Goal: Task Accomplishment & Management: Manage account settings

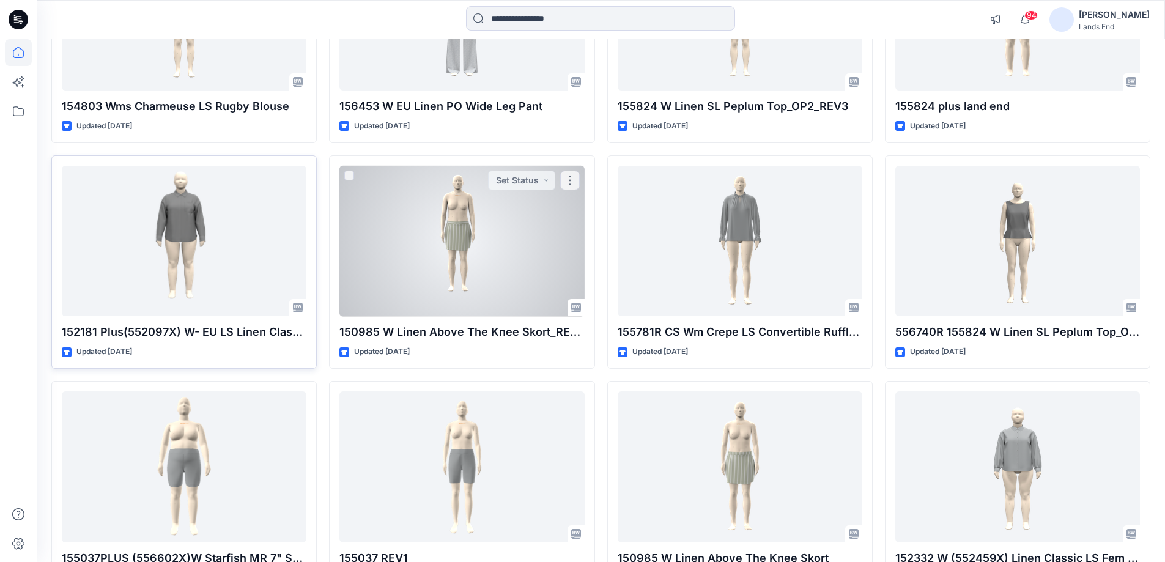
scroll to position [245, 0]
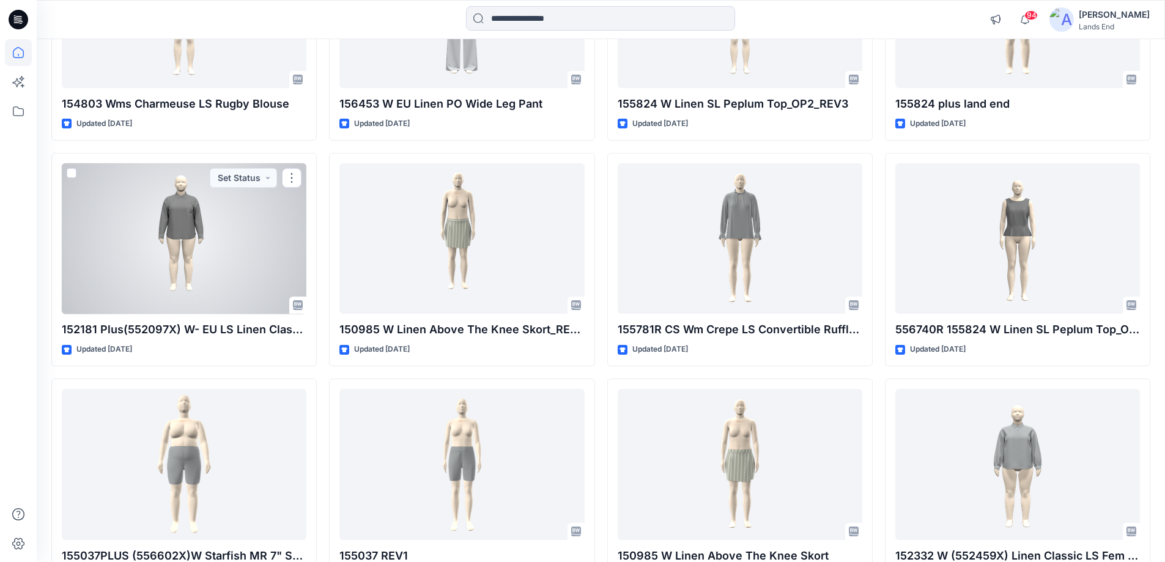
click at [141, 251] on div at bounding box center [184, 238] width 245 height 151
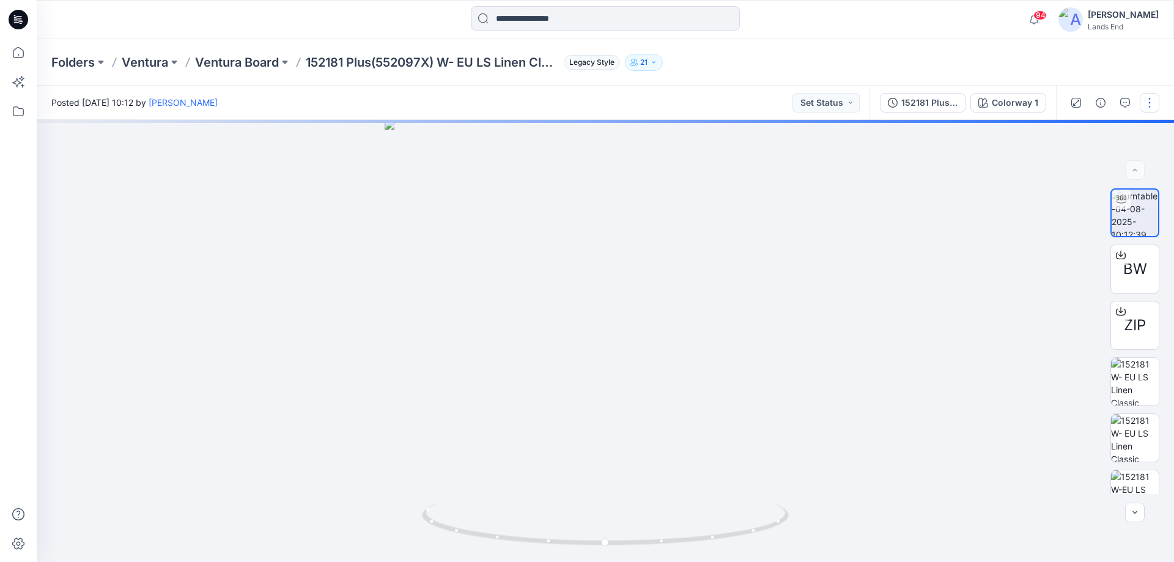
click at [585, 100] on button "button" at bounding box center [1150, 103] width 20 height 20
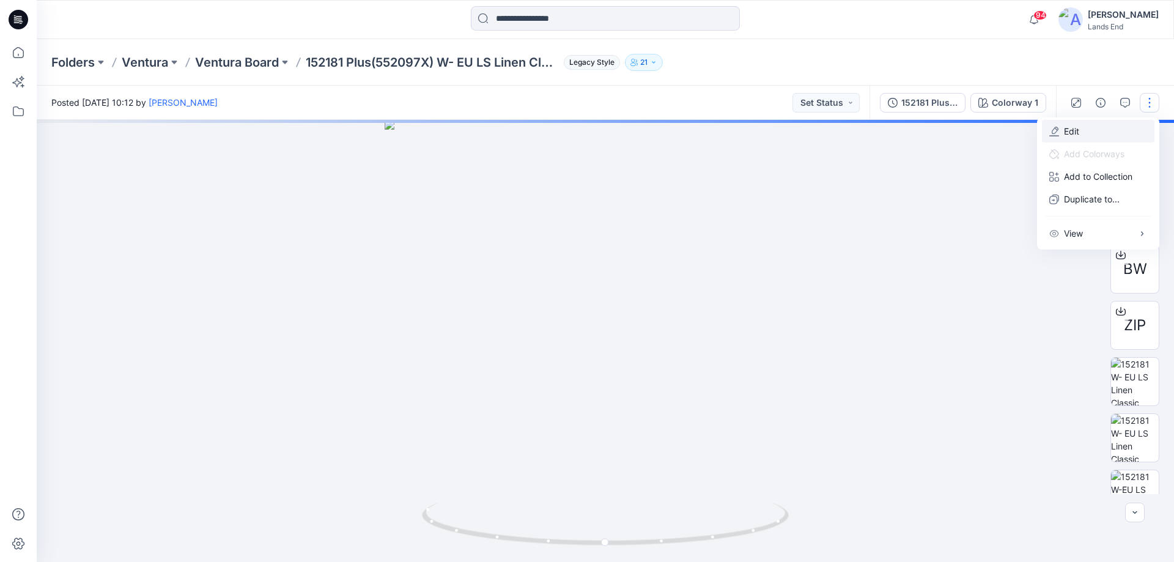
click at [585, 131] on button "Edit" at bounding box center [1098, 131] width 113 height 23
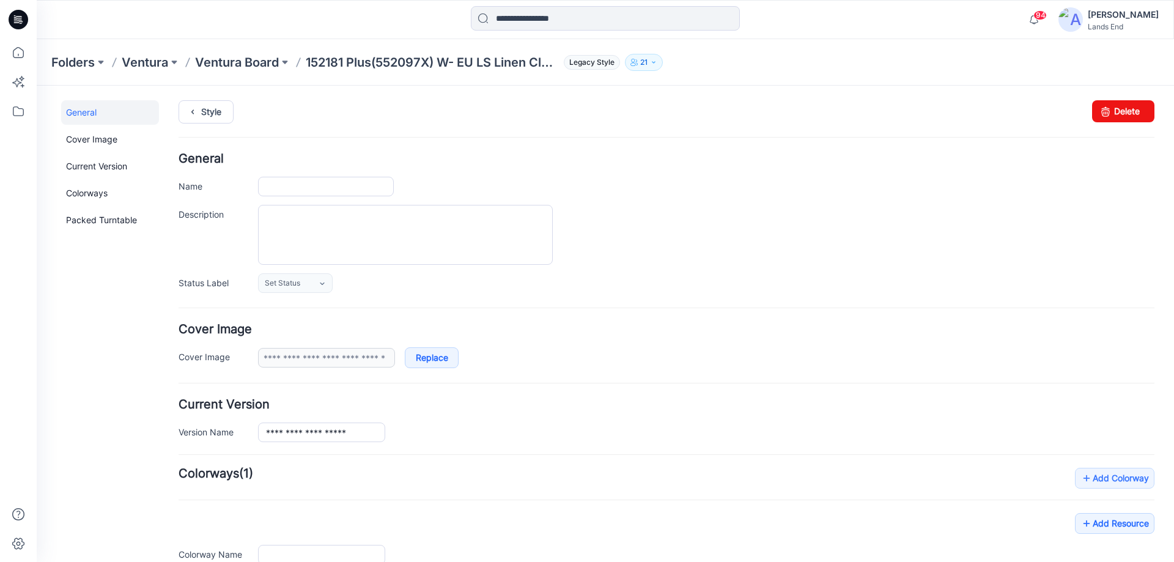
type input "**********"
click at [345, 188] on input "**********" at bounding box center [326, 187] width 136 height 20
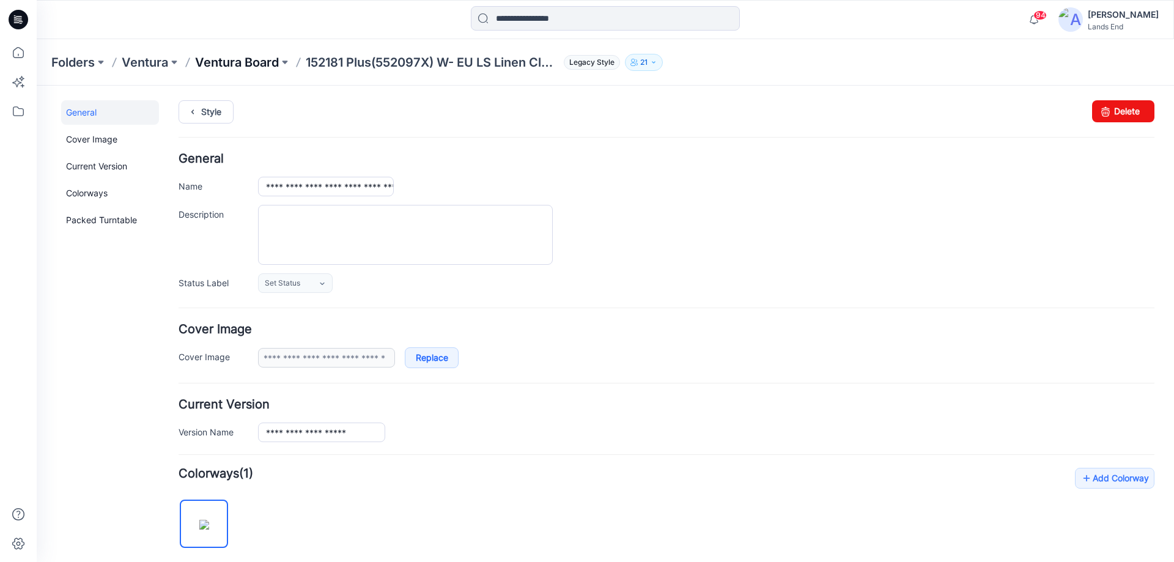
click at [240, 67] on p "Ventura Board" at bounding box center [237, 62] width 84 height 17
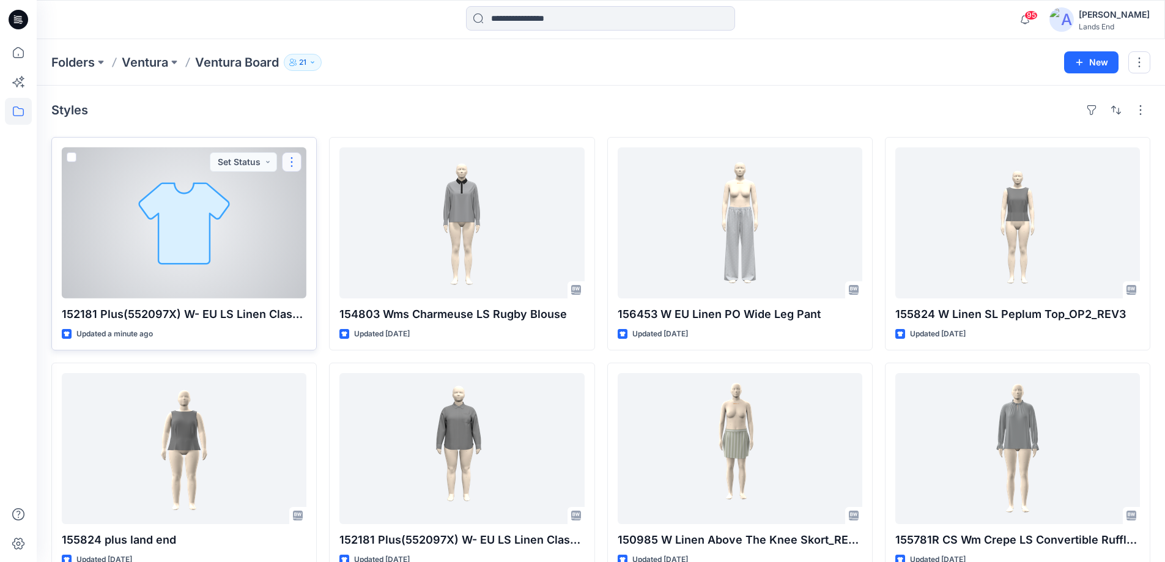
click at [286, 166] on button "button" at bounding box center [292, 162] width 20 height 20
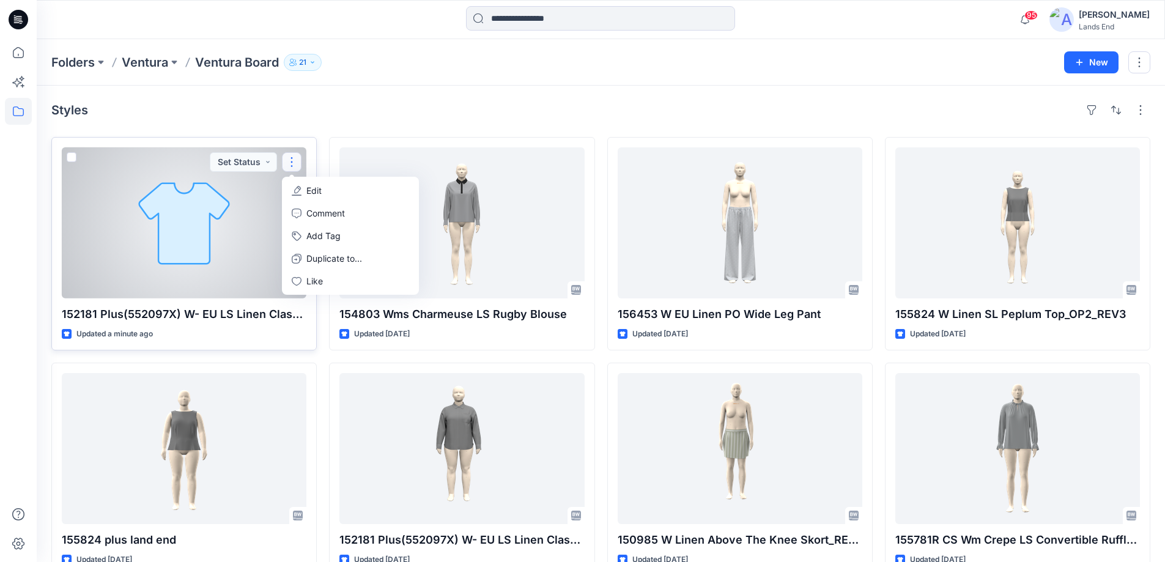
click at [306, 186] on p "Edit" at bounding box center [313, 190] width 15 height 13
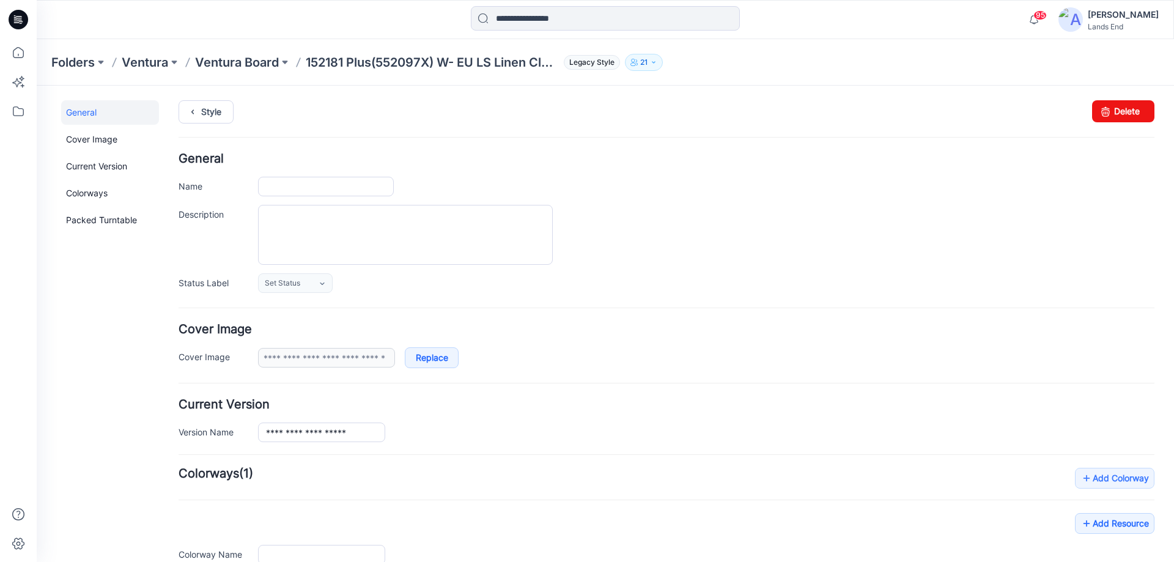
scroll to position [171, 0]
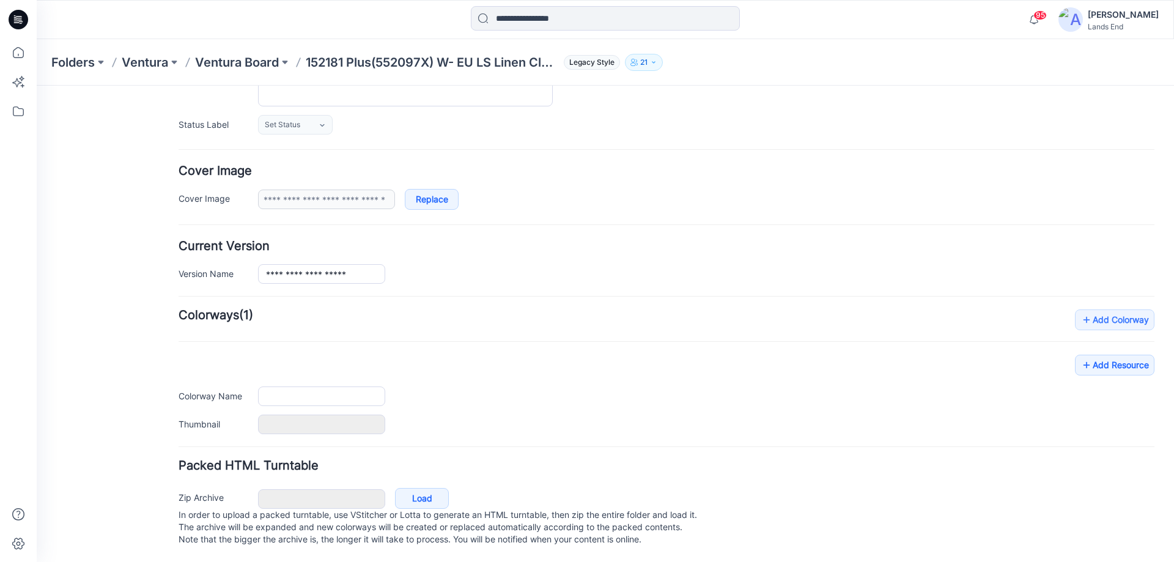
type input "**********"
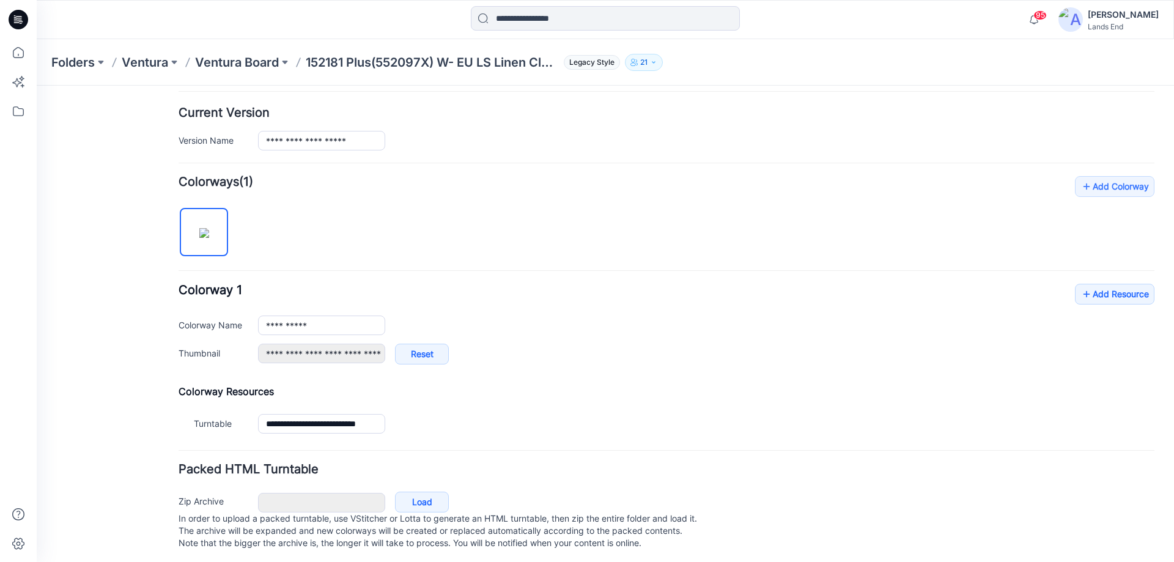
scroll to position [293, 0]
click at [1113, 295] on link "Add Resource" at bounding box center [1115, 293] width 80 height 21
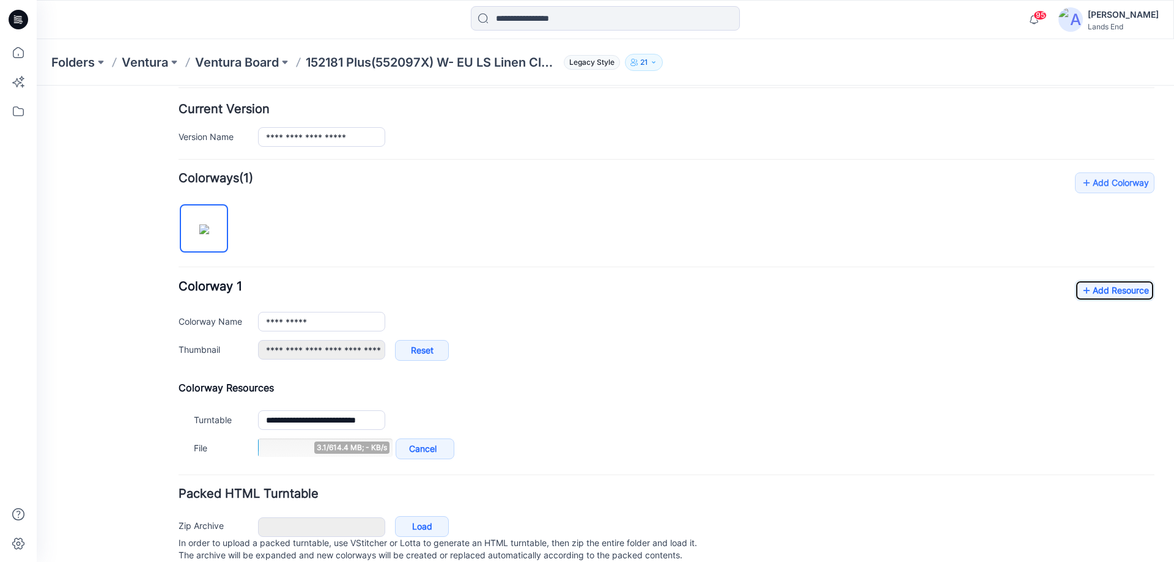
scroll to position [336, 0]
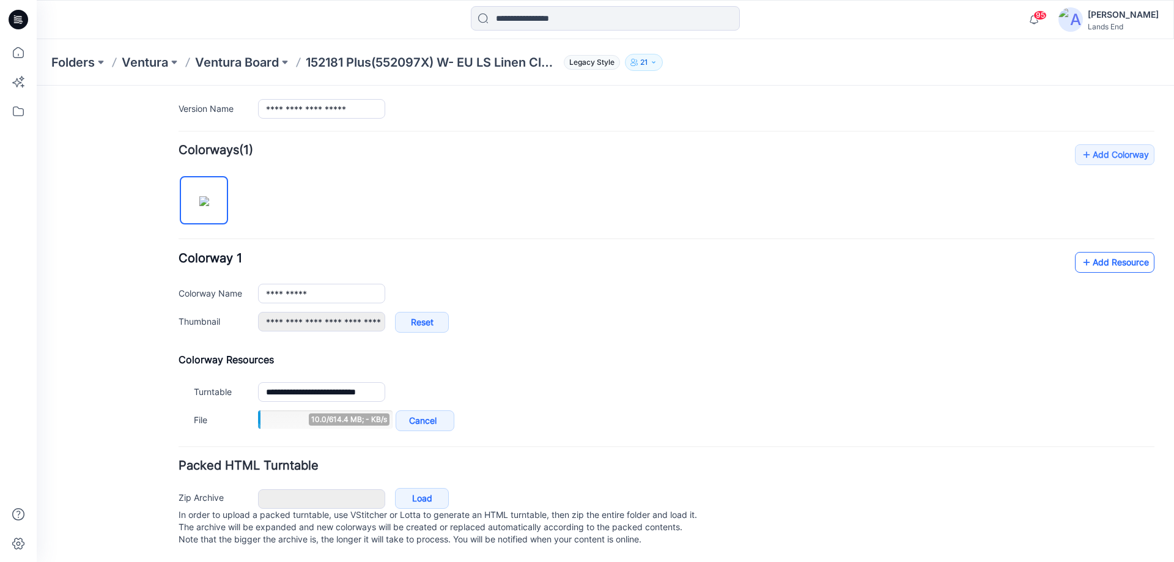
click at [1099, 252] on link "Add Resource" at bounding box center [1115, 262] width 80 height 21
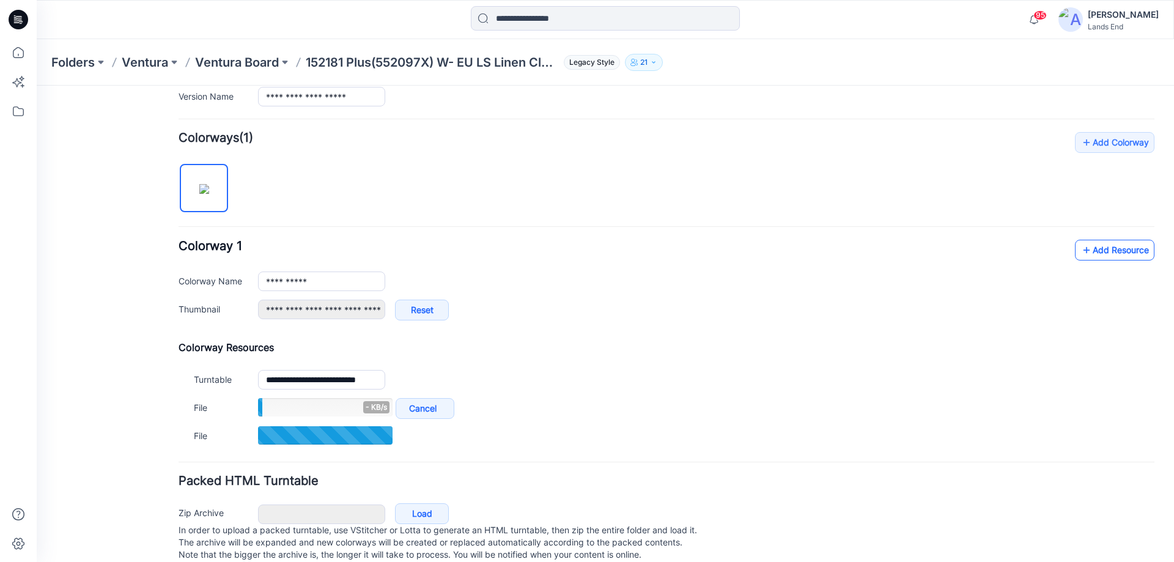
click at [1089, 250] on link "Add Resource" at bounding box center [1115, 250] width 80 height 21
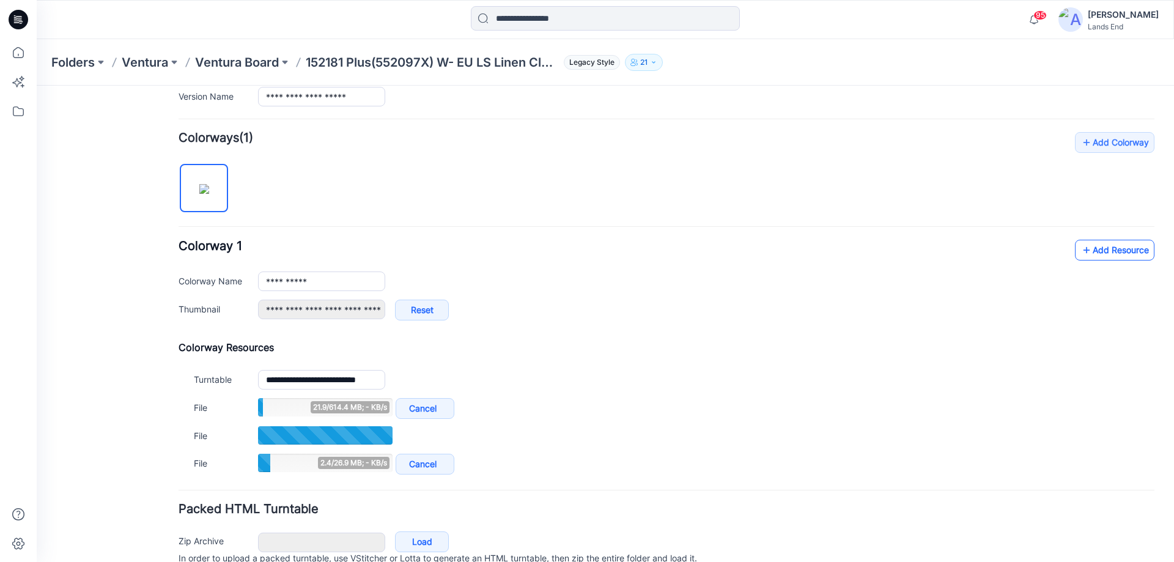
click at [1101, 248] on link "Add Resource" at bounding box center [1115, 250] width 80 height 21
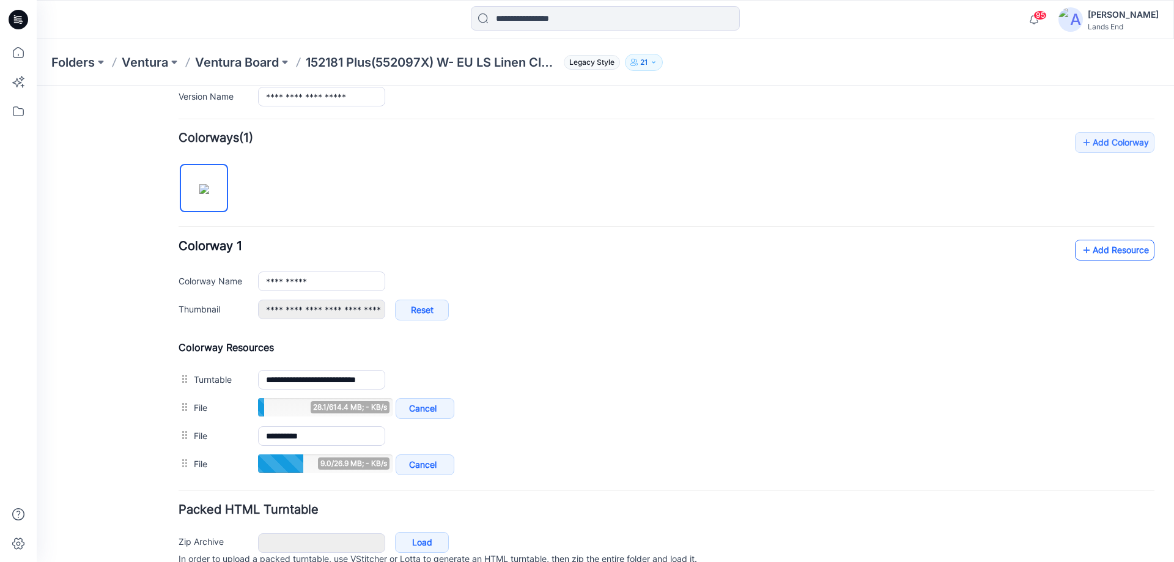
click at [1095, 248] on link "Add Resource" at bounding box center [1115, 250] width 80 height 21
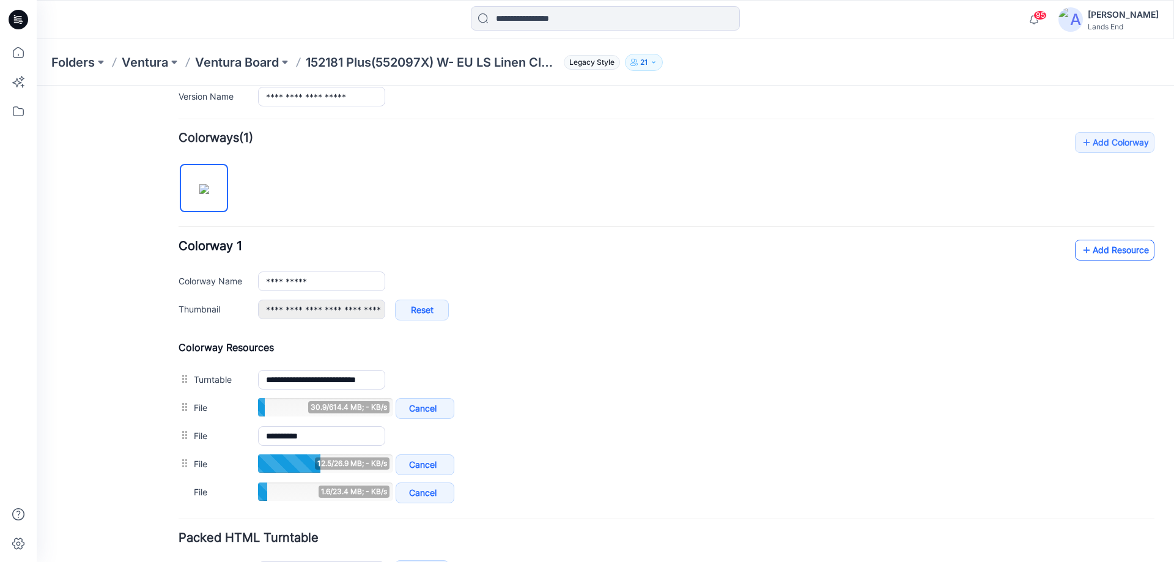
click at [1087, 244] on link "Add Resource" at bounding box center [1115, 250] width 80 height 21
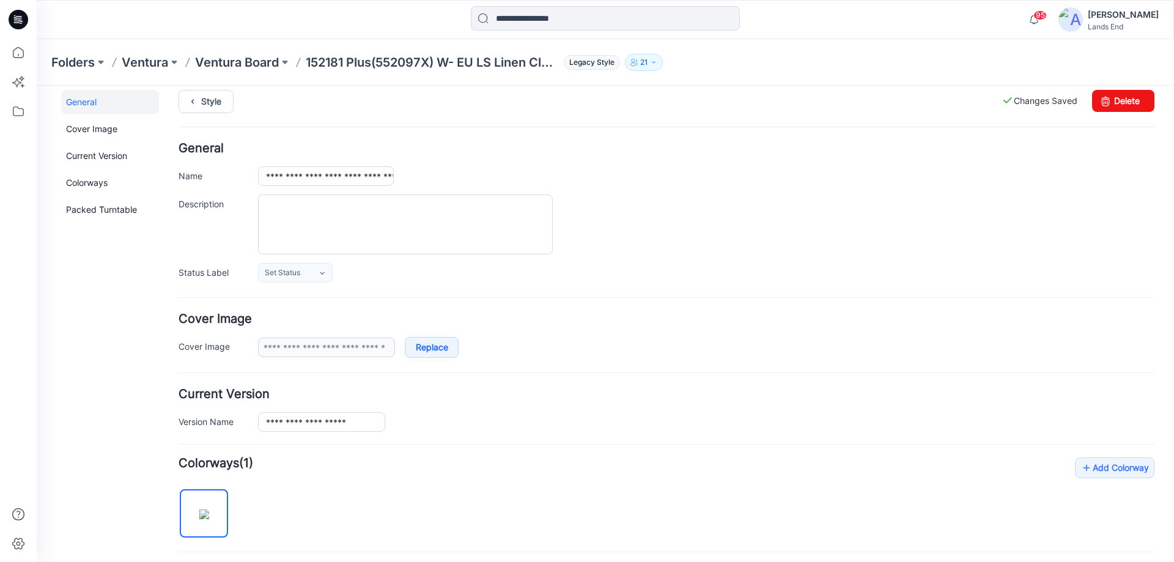
scroll to position [0, 0]
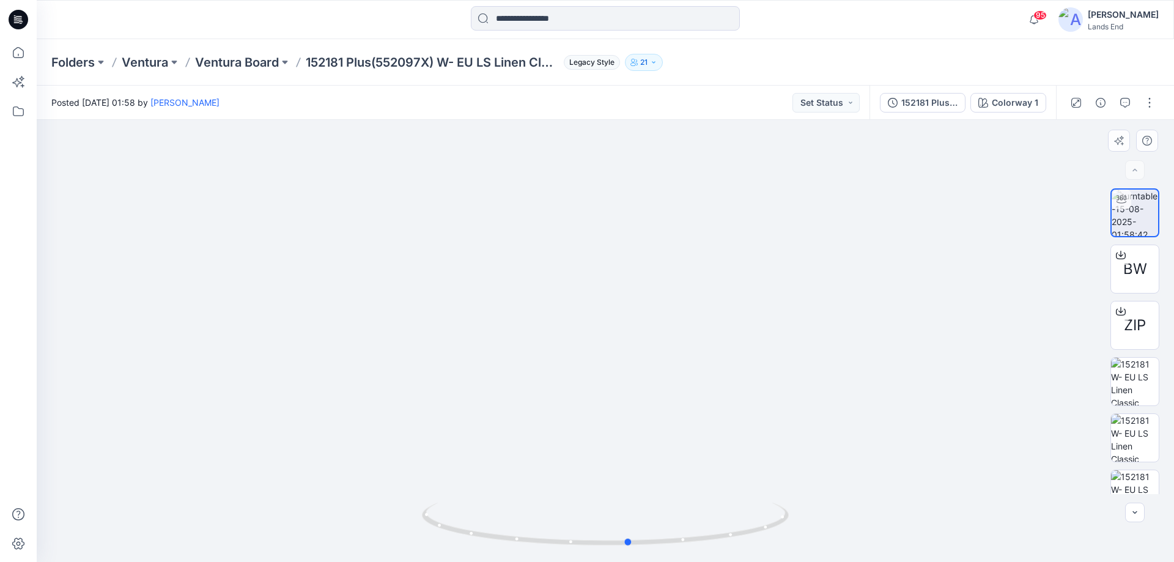
drag, startPoint x: 666, startPoint y: 544, endPoint x: 323, endPoint y: 519, distance: 344.0
click at [323, 519] on div at bounding box center [606, 341] width 1138 height 442
drag, startPoint x: 599, startPoint y: 541, endPoint x: 763, endPoint y: 514, distance: 166.2
click at [763, 514] on icon at bounding box center [607, 526] width 370 height 46
drag, startPoint x: 662, startPoint y: 546, endPoint x: 536, endPoint y: 531, distance: 127.4
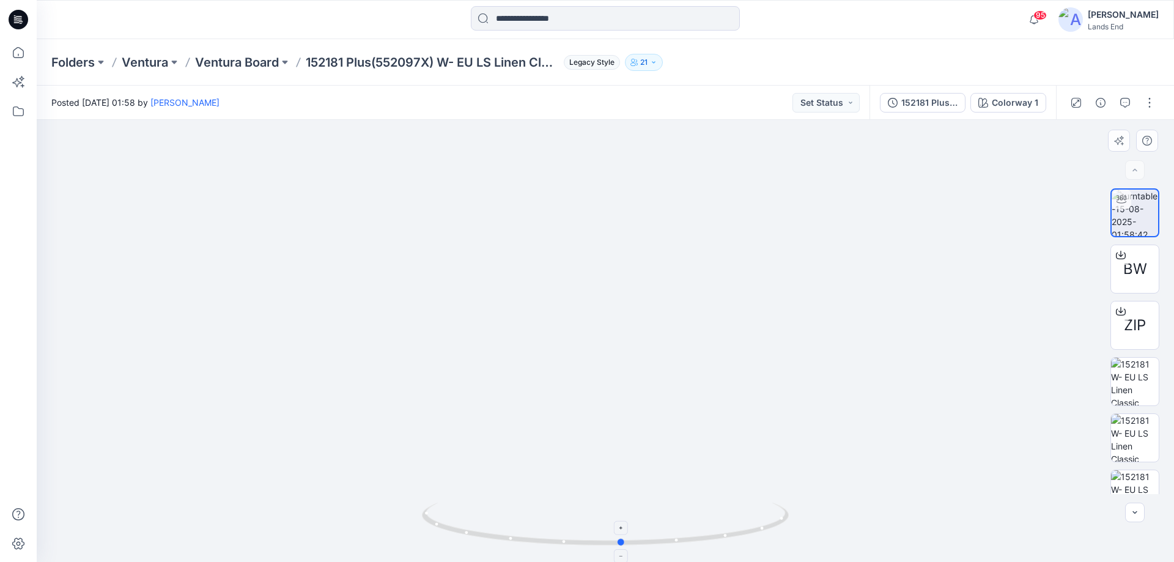
click at [536, 531] on icon at bounding box center [607, 526] width 370 height 46
